Goal: Navigation & Orientation: Find specific page/section

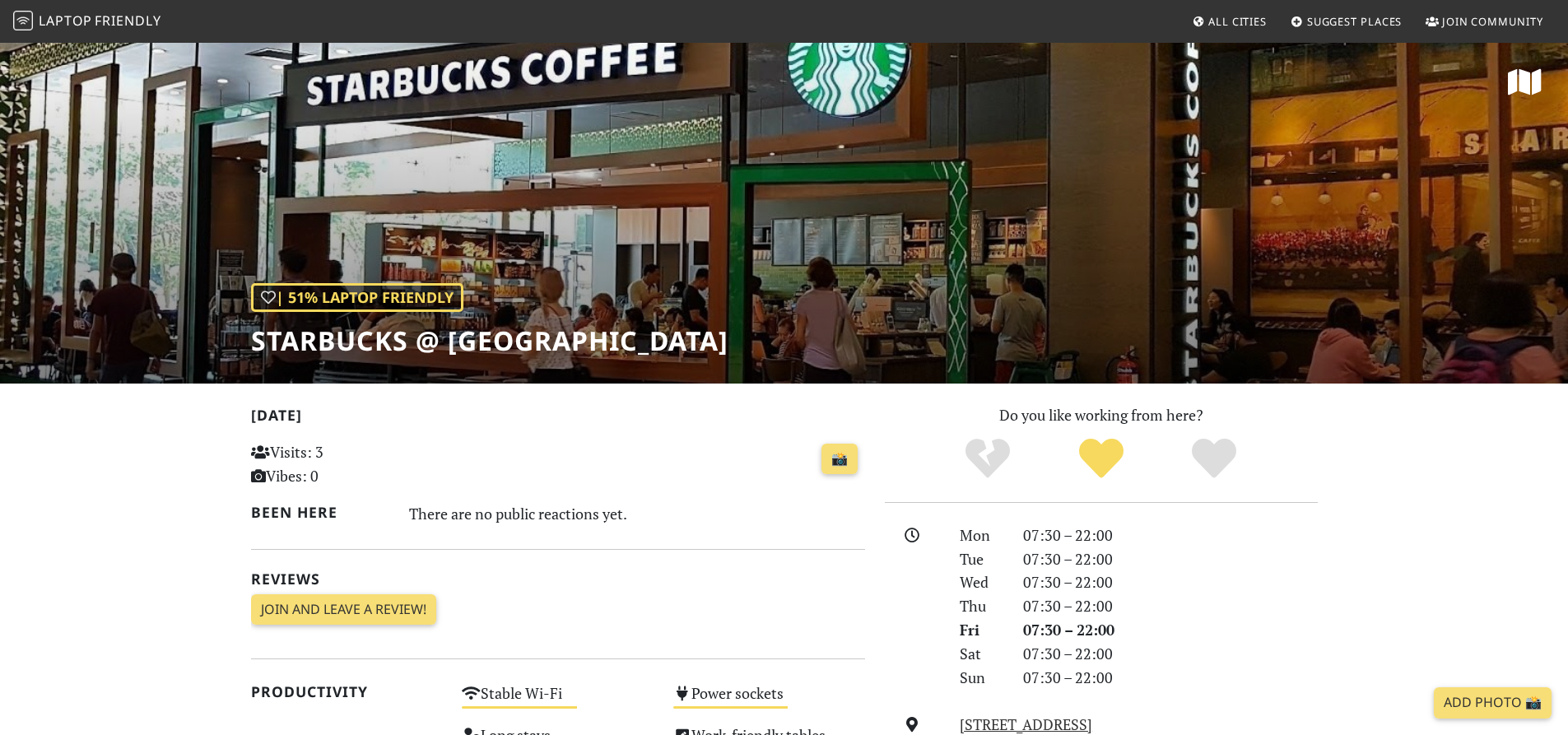
click at [107, 18] on span "Friendly" at bounding box center [127, 21] width 66 height 19
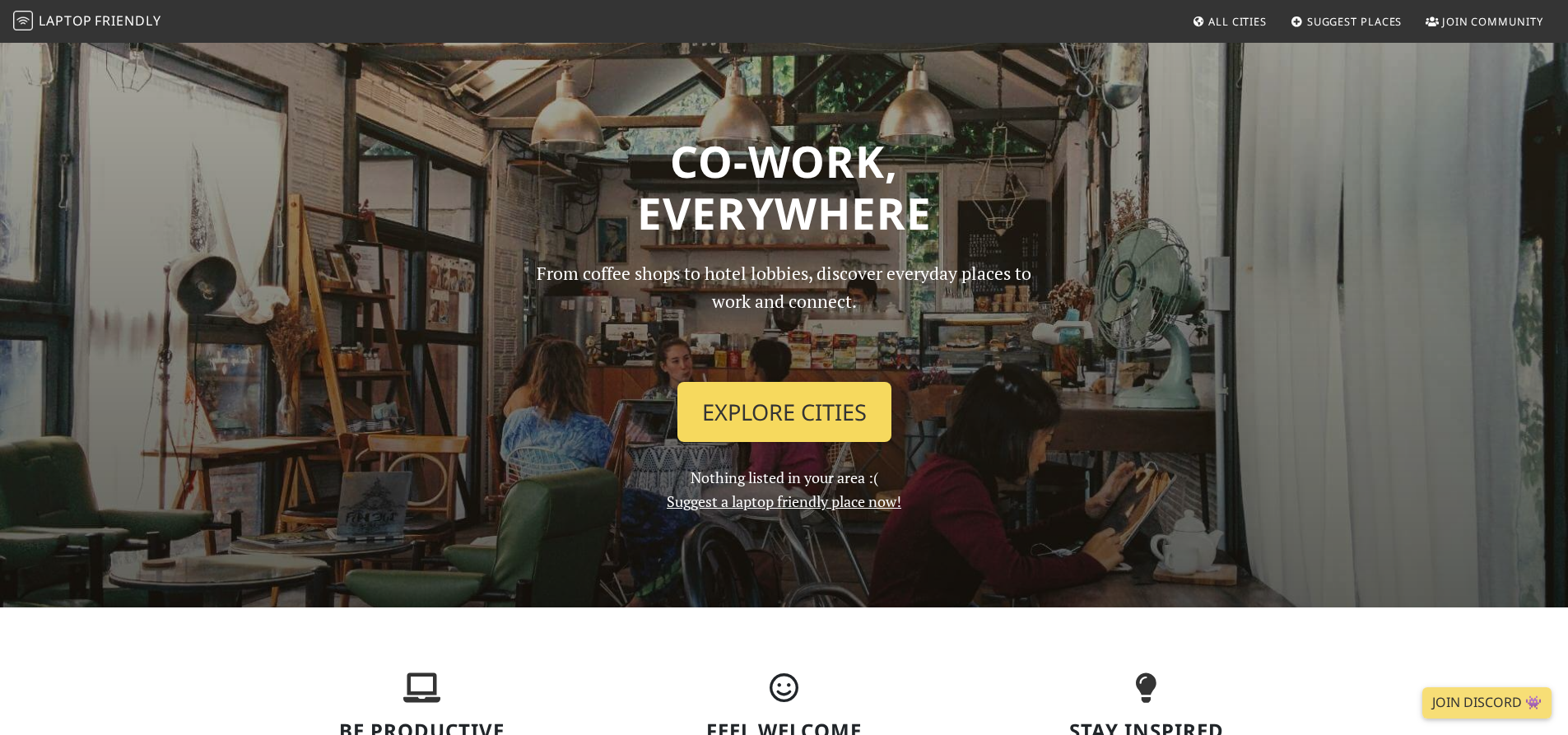
click at [702, 397] on link "Explore Cities" at bounding box center [784, 412] width 214 height 61
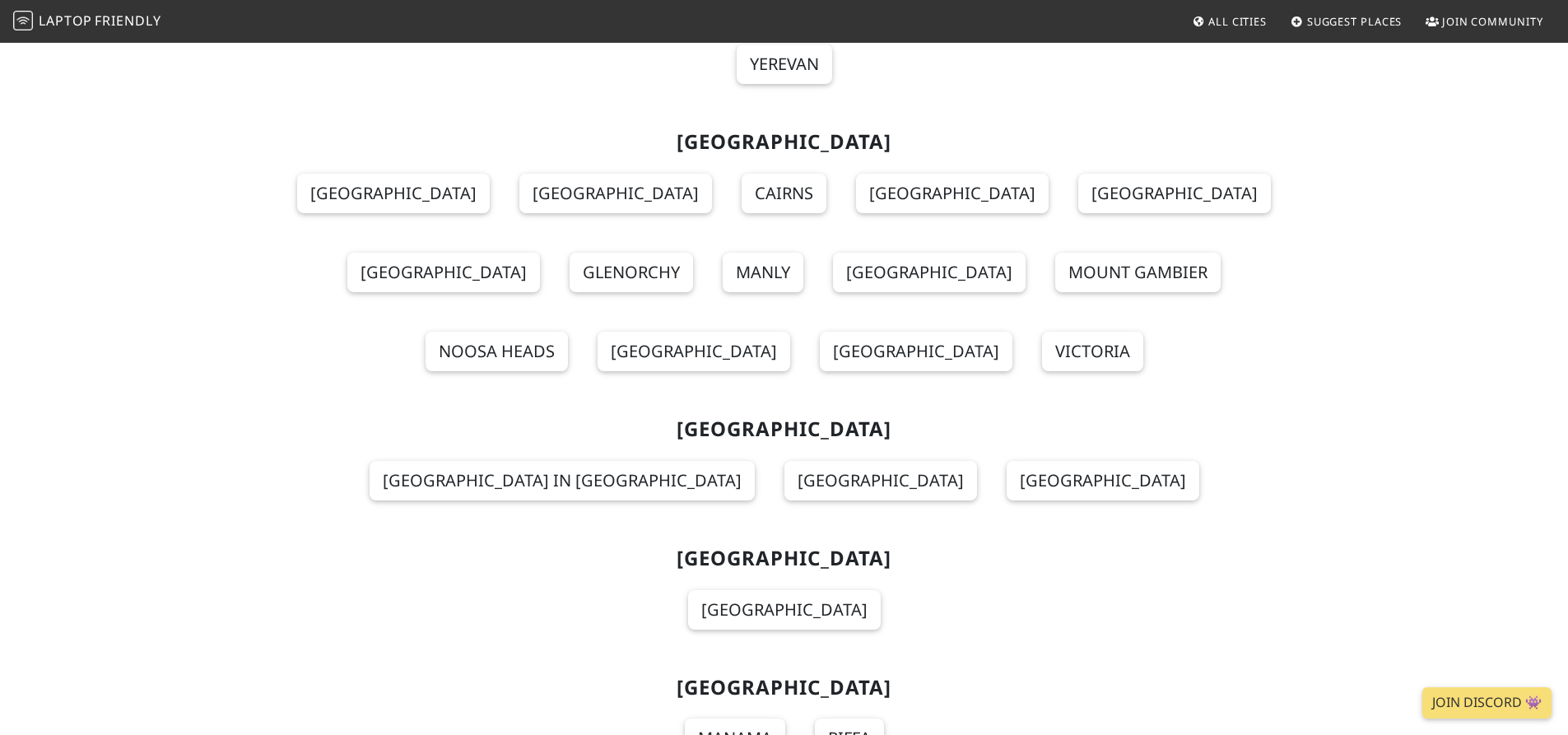
scroll to position [749, 0]
click at [799, 662] on section "Bahrain Manama Riffa" at bounding box center [784, 726] width 1067 height 129
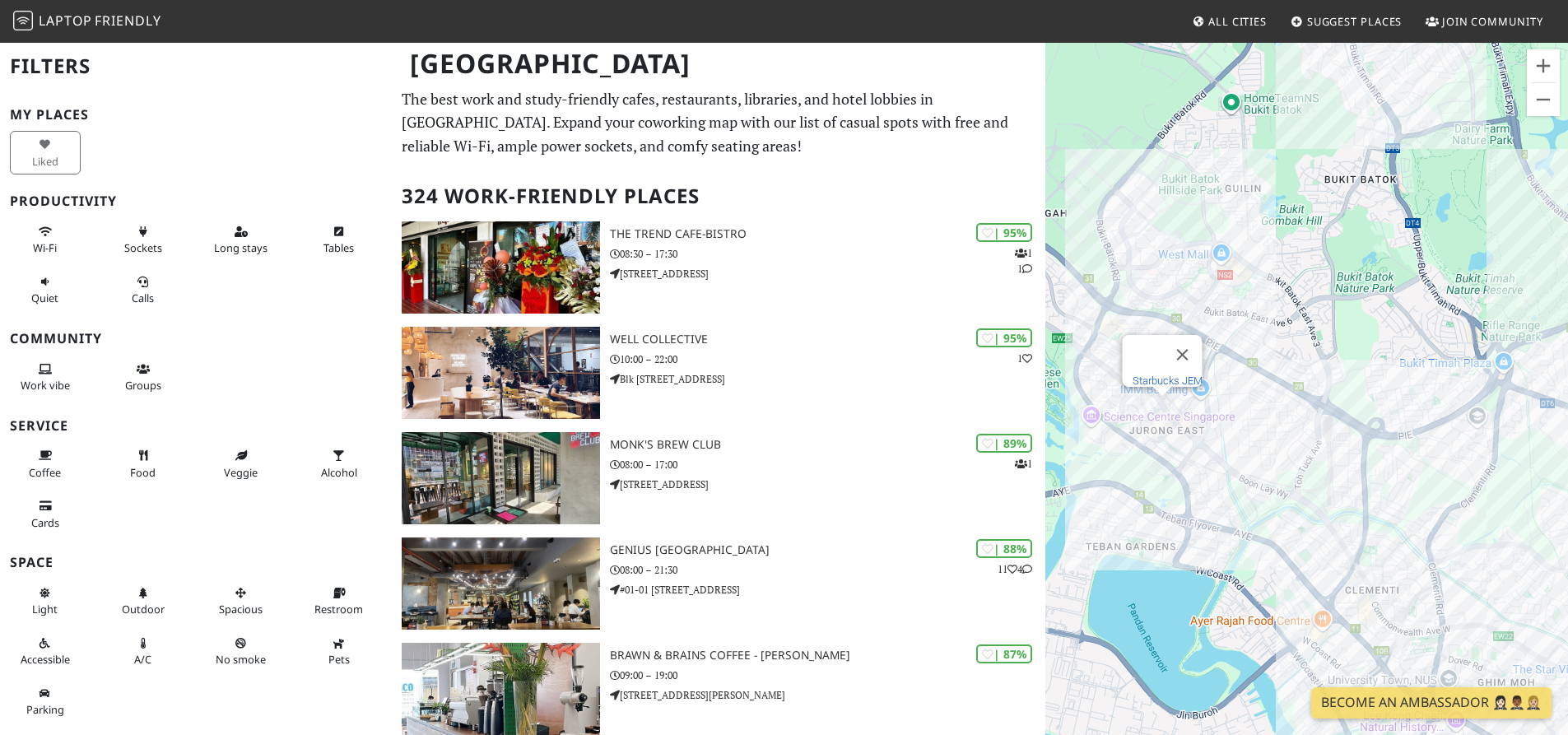
click at [1170, 375] on link "Starbucks JEM" at bounding box center [1166, 381] width 69 height 13
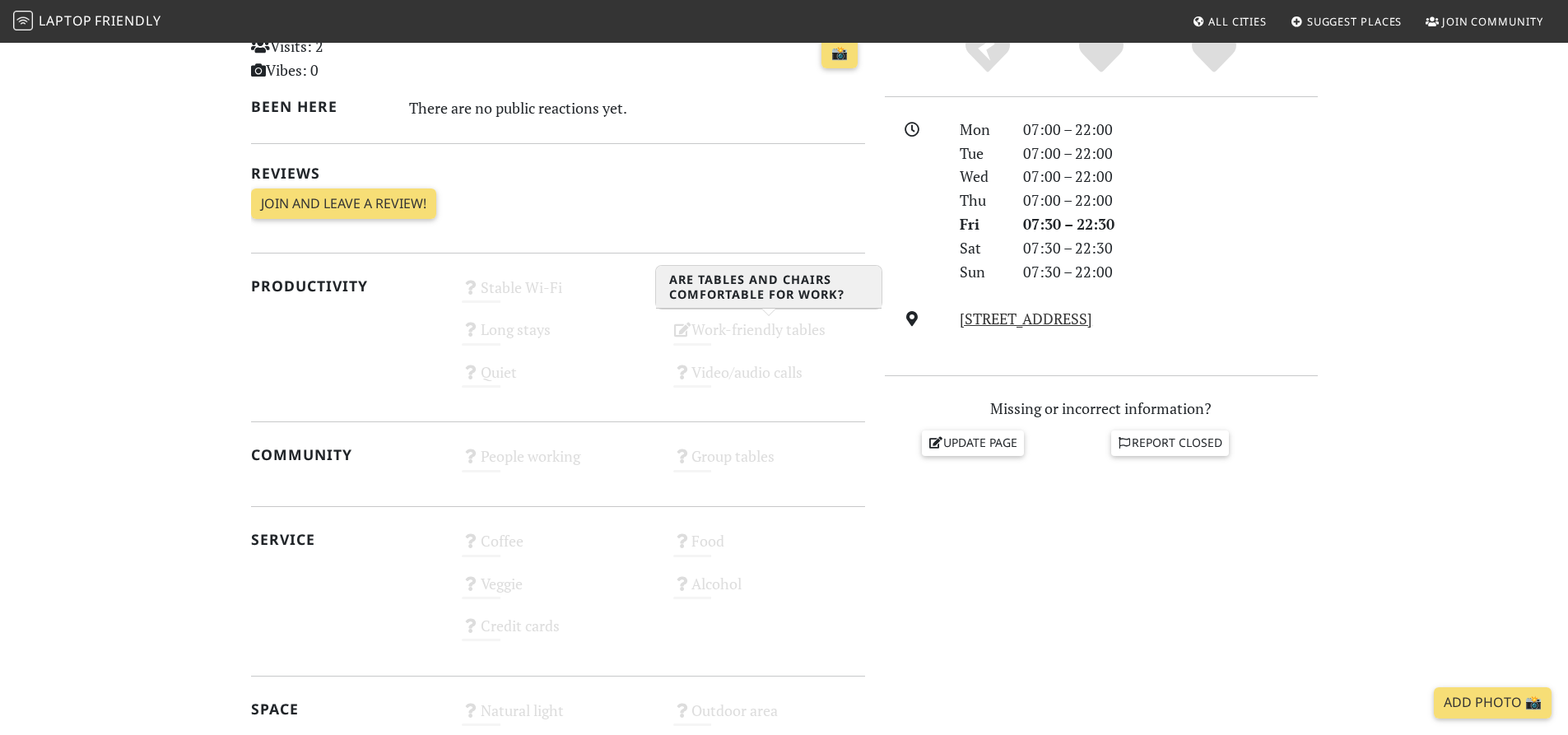
scroll to position [408, 0]
